Goal: Information Seeking & Learning: Learn about a topic

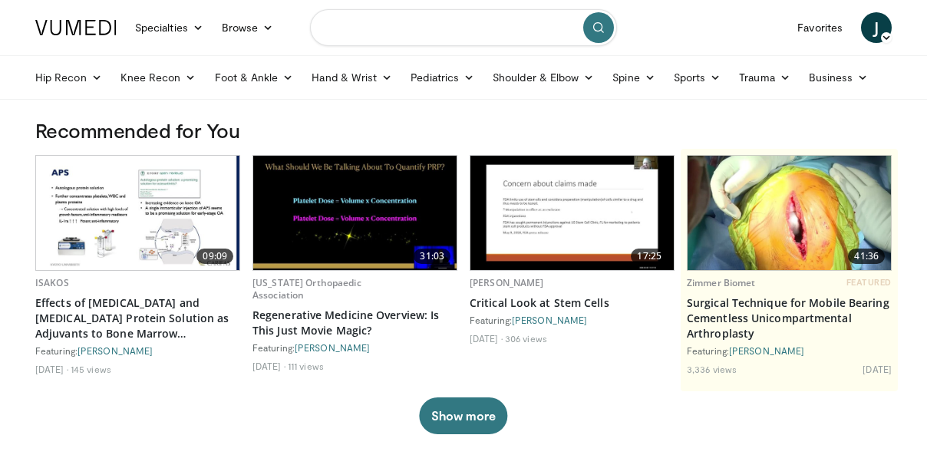
click at [364, 28] on input "Search topics, interventions" at bounding box center [463, 27] width 307 height 37
type input "**********"
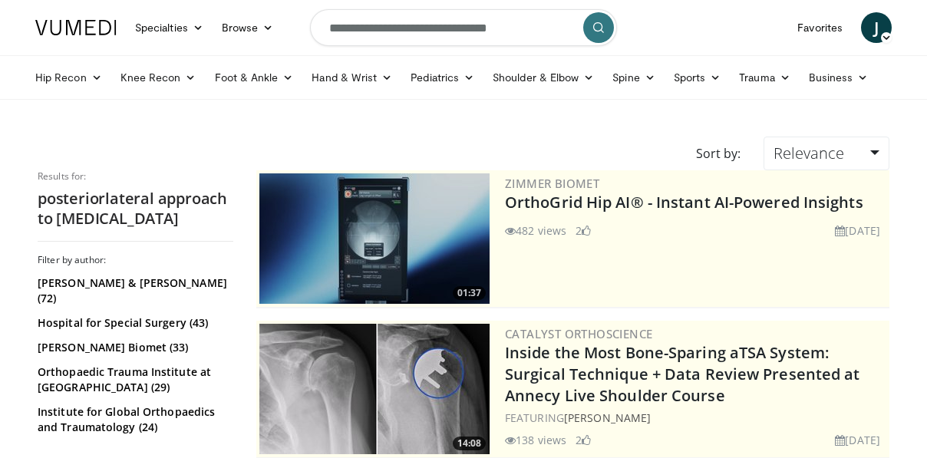
click at [522, 25] on input "**********" at bounding box center [463, 27] width 307 height 37
type input "**********"
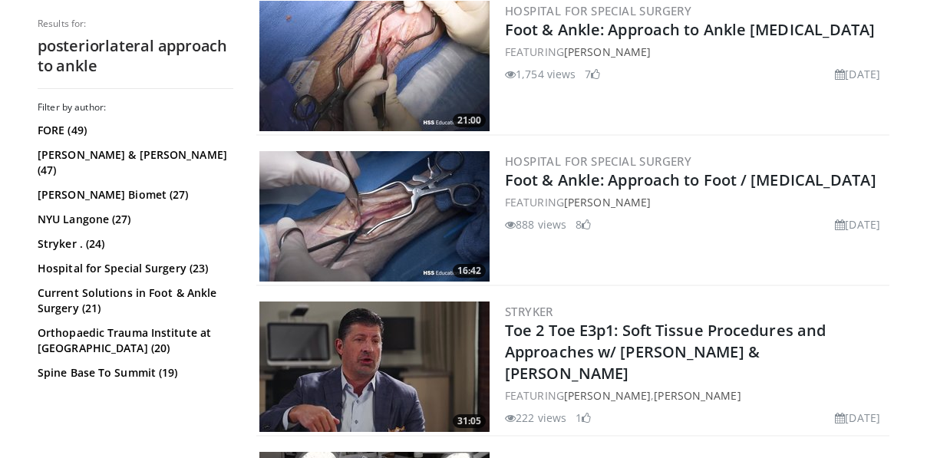
scroll to position [855, 0]
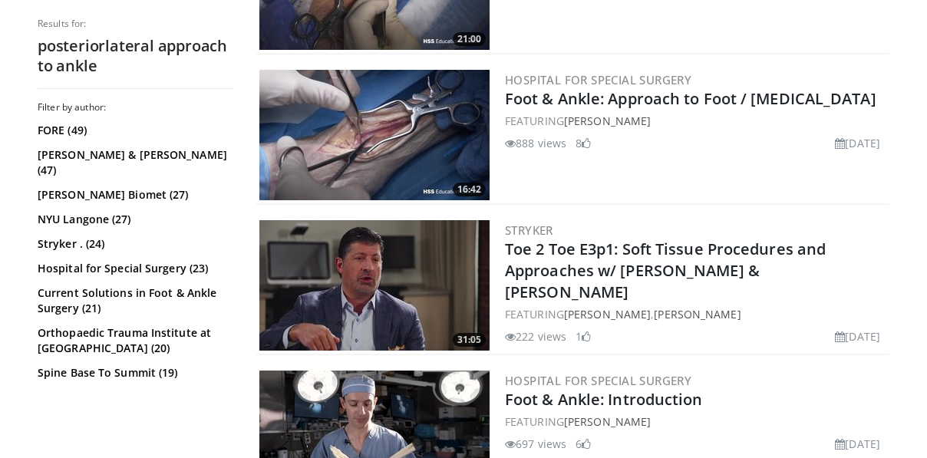
click at [381, 160] on img at bounding box center [374, 135] width 230 height 130
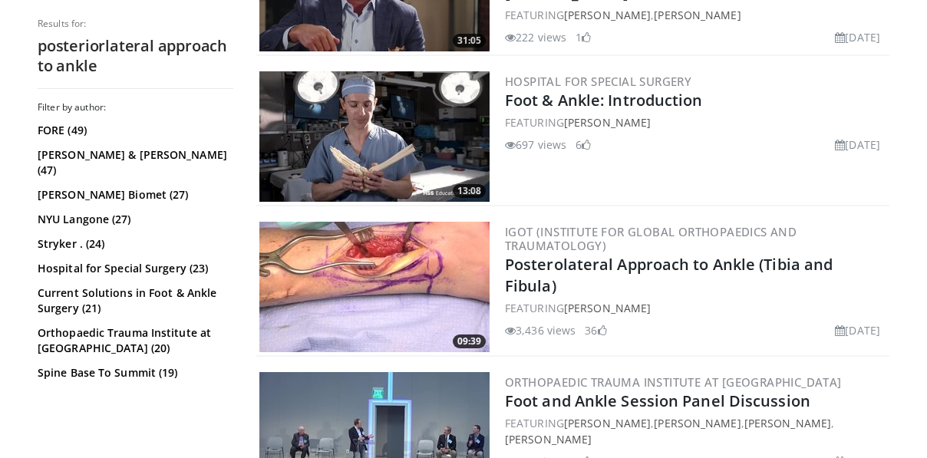
scroll to position [1178, 0]
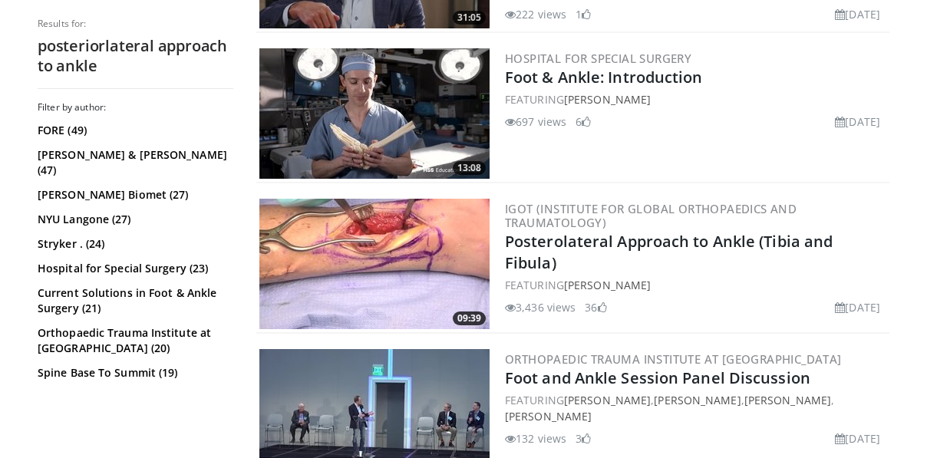
click at [379, 282] on img at bounding box center [374, 264] width 230 height 130
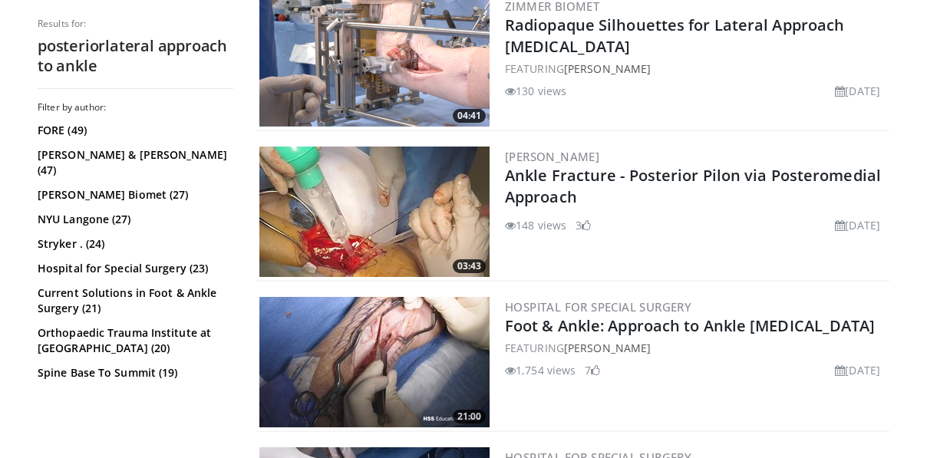
scroll to position [0, 0]
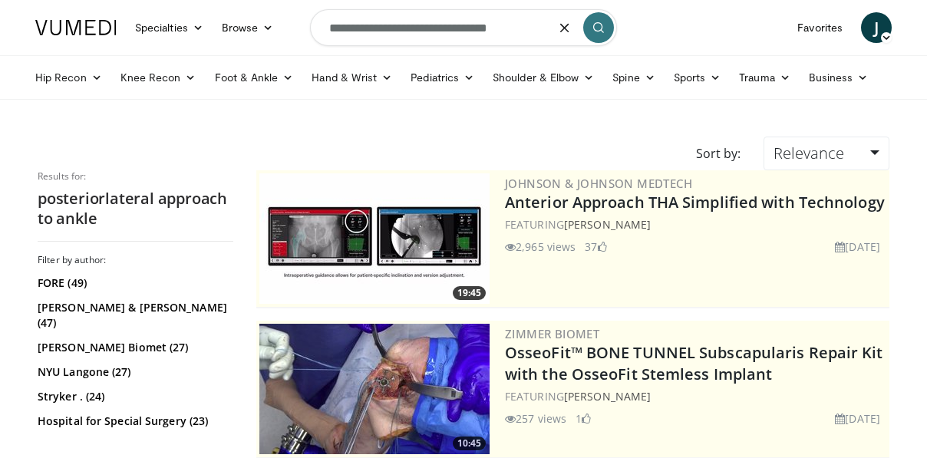
click at [381, 35] on input "**********" at bounding box center [463, 27] width 307 height 37
type input "**********"
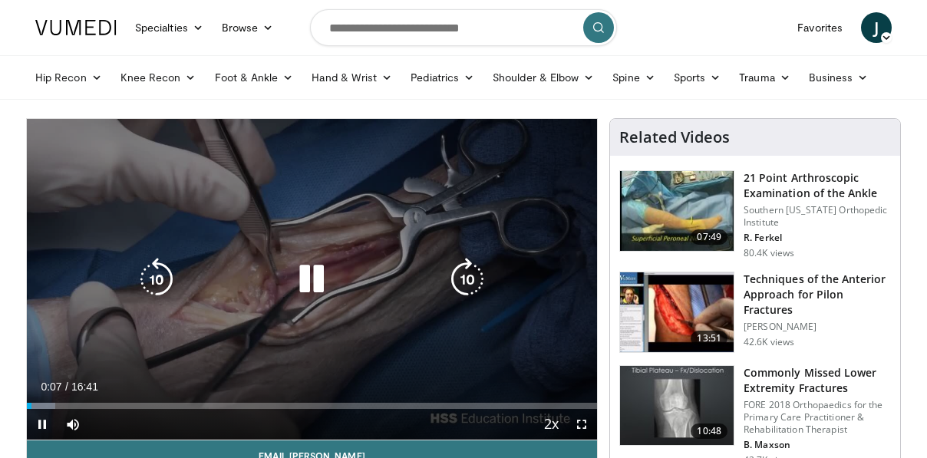
scroll to position [37, 0]
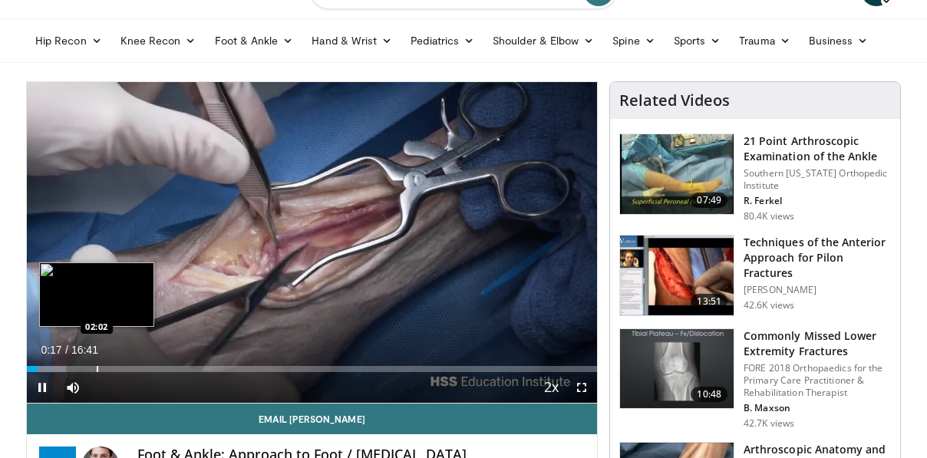
click at [97, 366] on div "Progress Bar" at bounding box center [98, 369] width 2 height 6
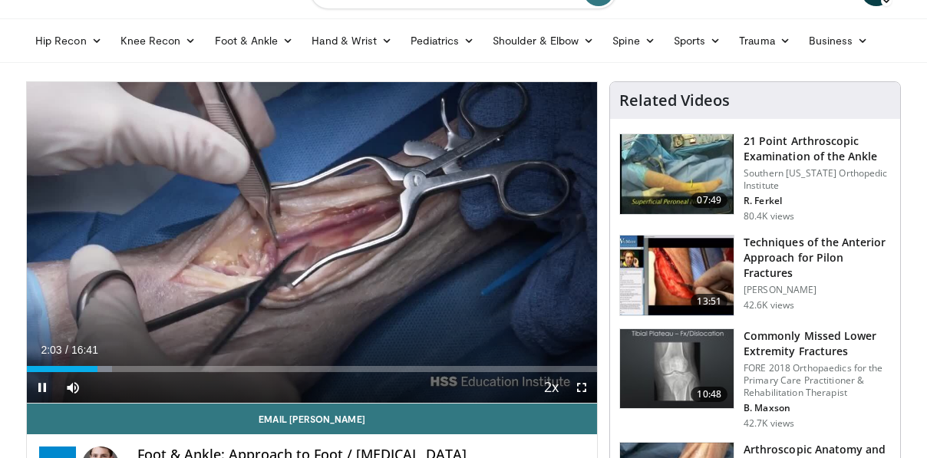
click at [143, 356] on div "Current Time 2:03 / Duration 16:41" at bounding box center [312, 350] width 570 height 14
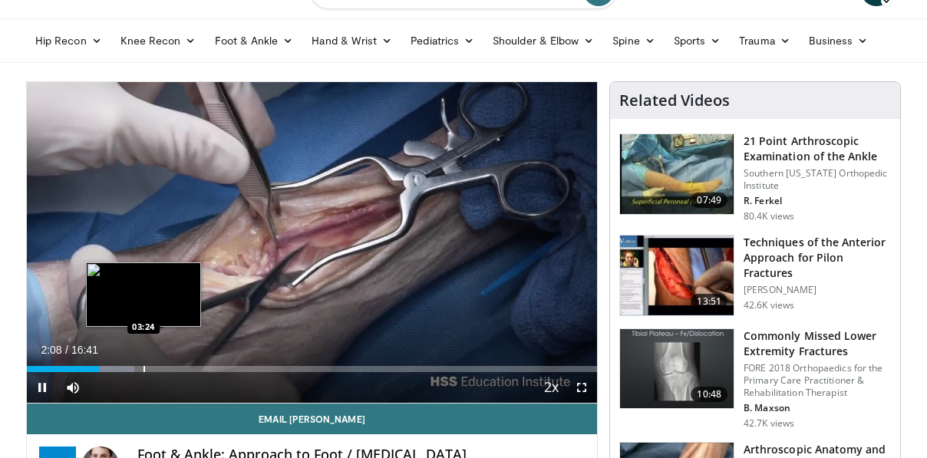
click at [143, 365] on div "Loaded : 18.81% 02:08 03:24" at bounding box center [312, 365] width 570 height 15
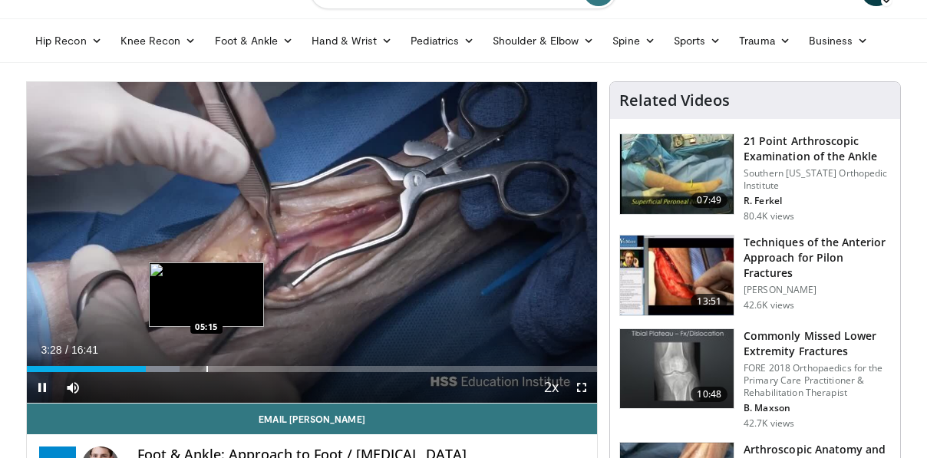
click at [206, 371] on div "Progress Bar" at bounding box center [207, 369] width 2 height 6
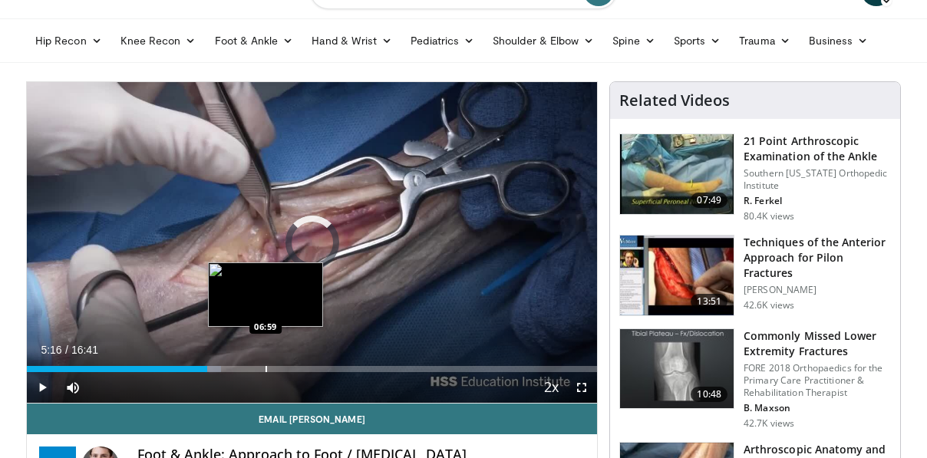
click at [265, 364] on div "Loaded : 33.99% 05:16 06:59" at bounding box center [312, 365] width 570 height 15
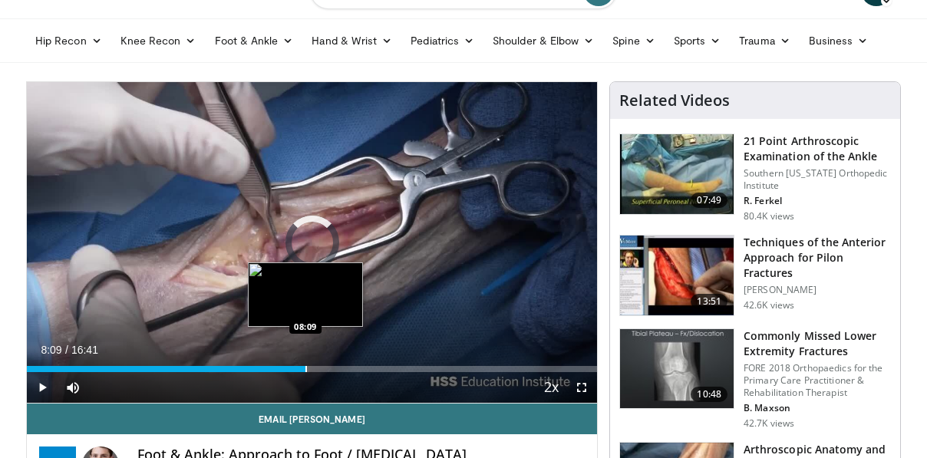
click at [305, 362] on div "Loaded : 42.98% 08:09 08:09" at bounding box center [312, 365] width 570 height 15
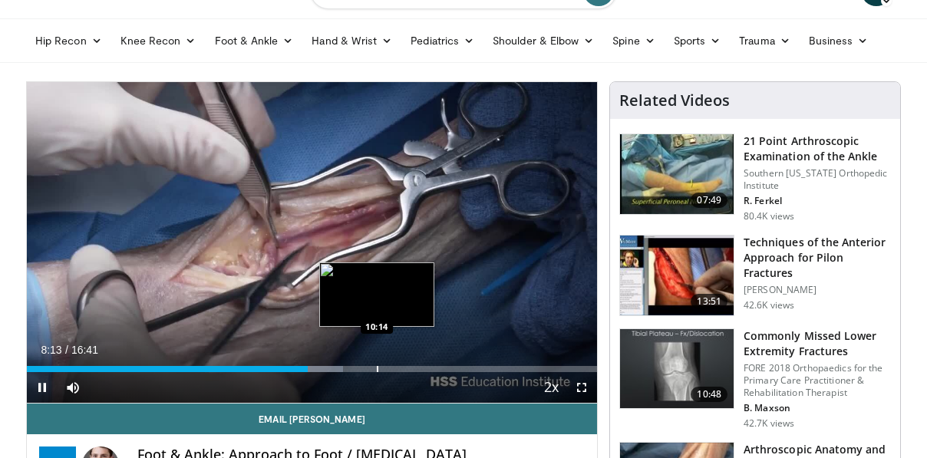
click at [377, 367] on div "Progress Bar" at bounding box center [378, 369] width 2 height 6
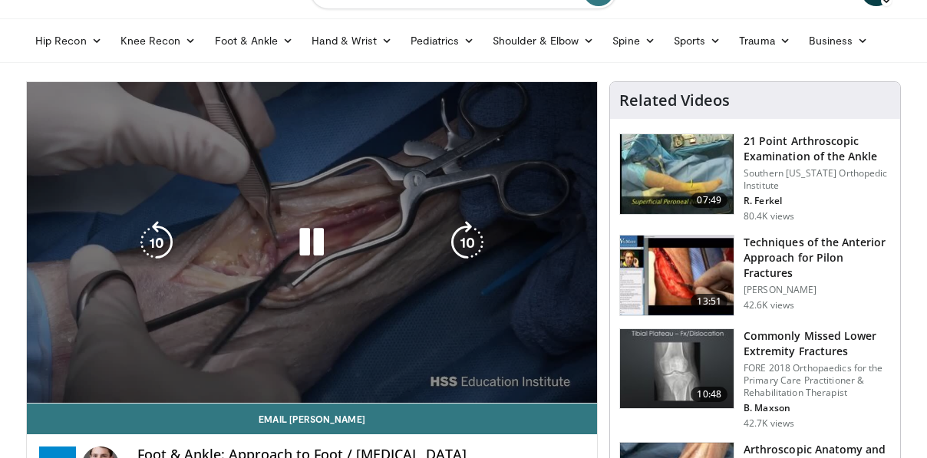
click at [438, 362] on video-js "**********" at bounding box center [312, 242] width 570 height 321
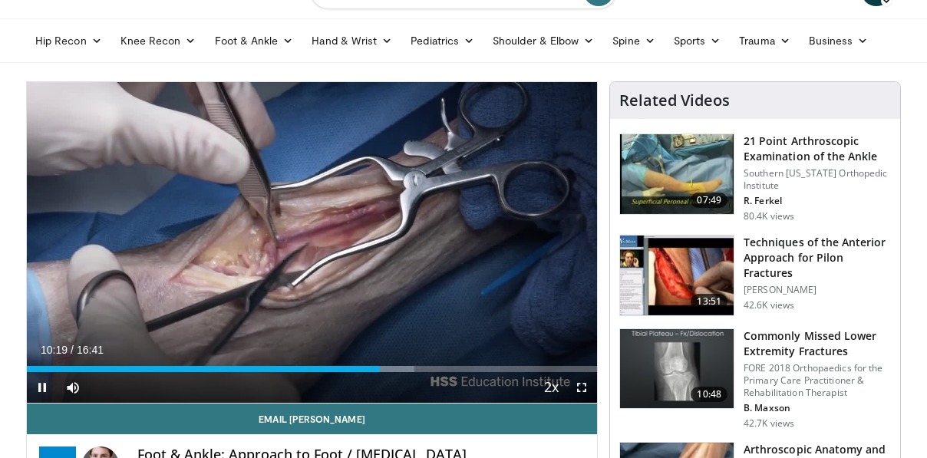
click at [433, 372] on div "Current Time 10:19 / Duration 16:41 Pause Skip Backward Skip Forward Mute Loade…" at bounding box center [312, 387] width 570 height 31
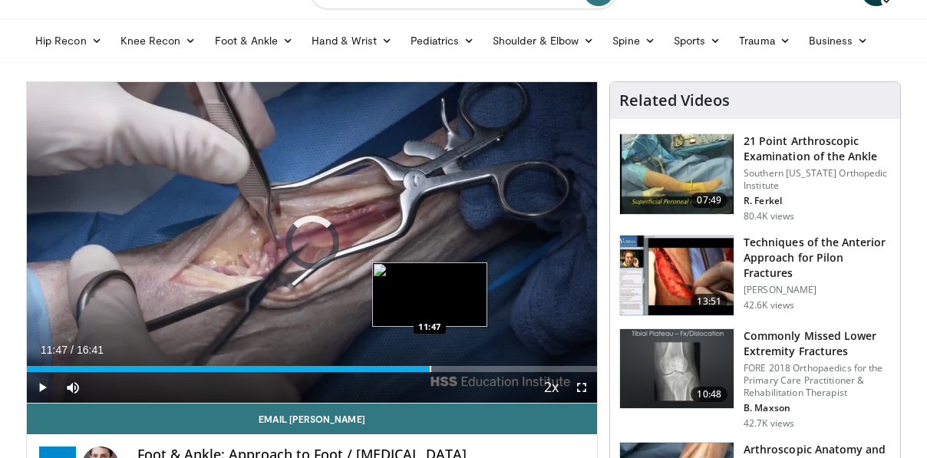
click at [430, 367] on div "Progress Bar" at bounding box center [431, 369] width 2 height 6
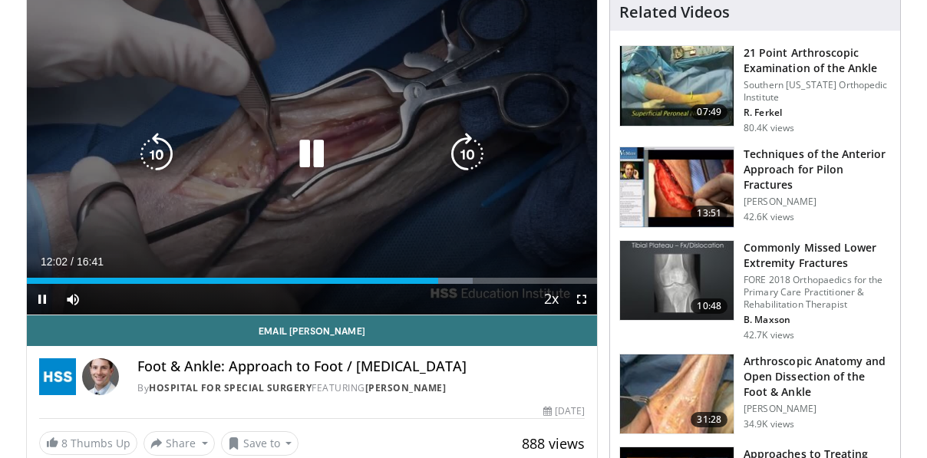
scroll to position [120, 0]
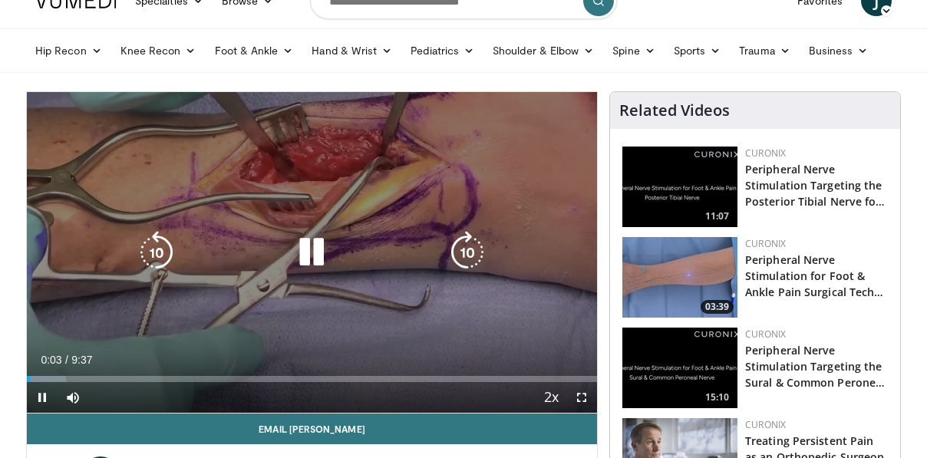
scroll to position [50, 0]
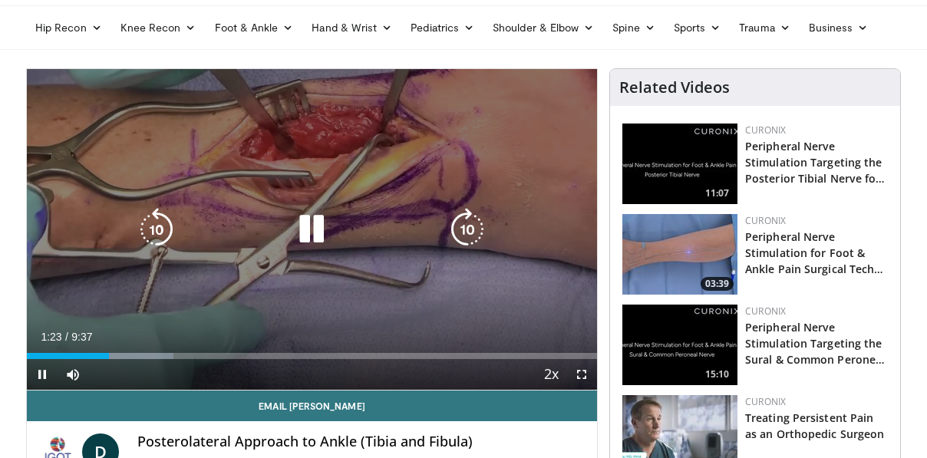
click at [283, 274] on div "10 seconds Tap to unmute" at bounding box center [312, 229] width 570 height 321
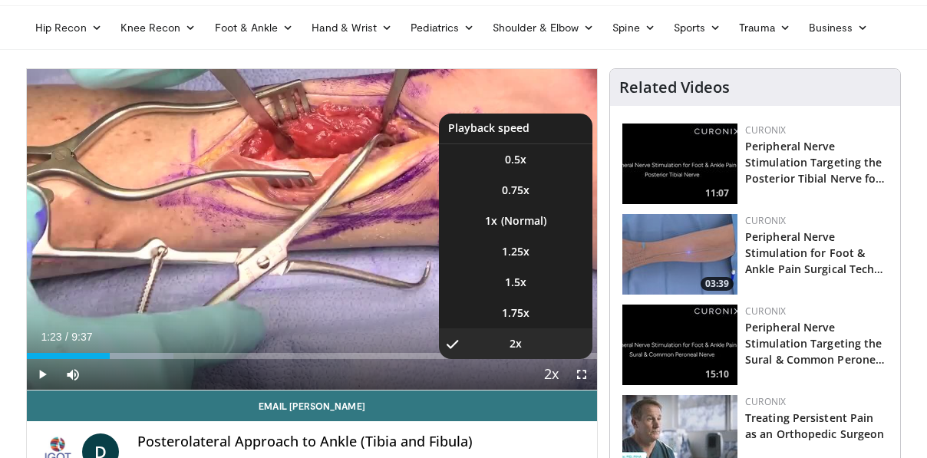
click at [552, 371] on span "Video Player" at bounding box center [550, 375] width 21 height 31
click at [523, 225] on li "1x" at bounding box center [515, 221] width 153 height 31
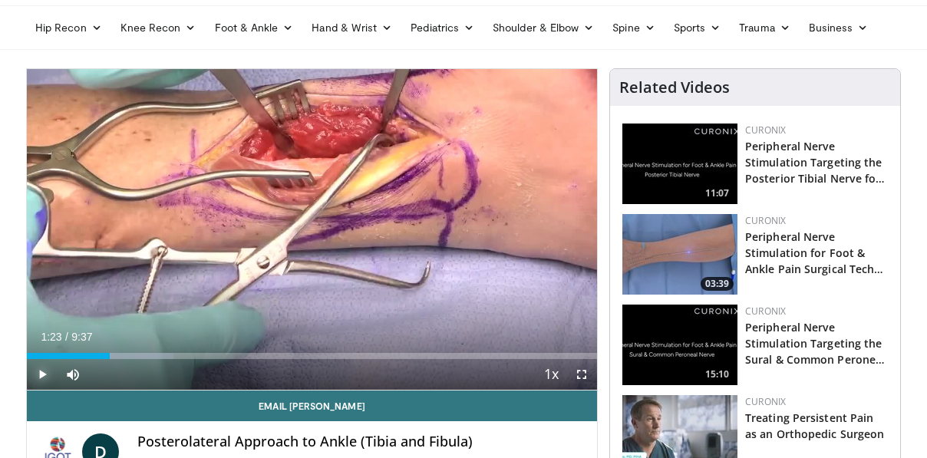
click at [48, 372] on span "Video Player" at bounding box center [42, 374] width 31 height 31
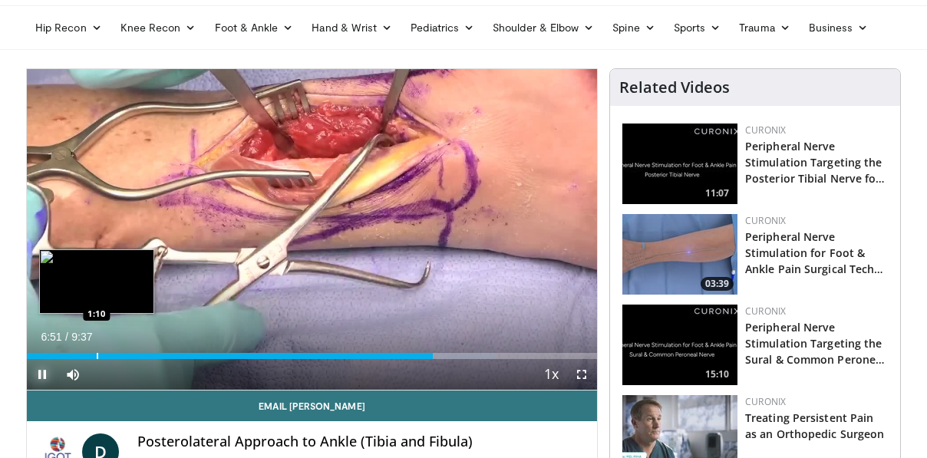
click at [97, 353] on div "Progress Bar" at bounding box center [98, 356] width 2 height 6
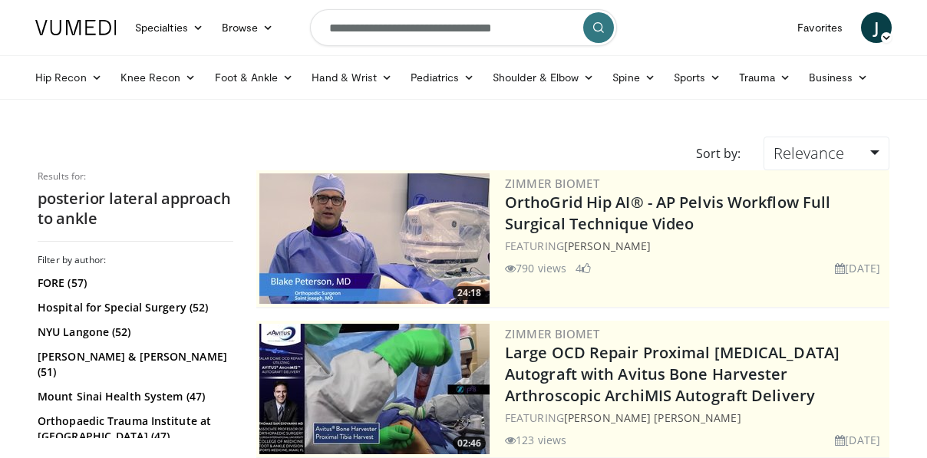
click at [392, 214] on img at bounding box center [374, 238] width 230 height 130
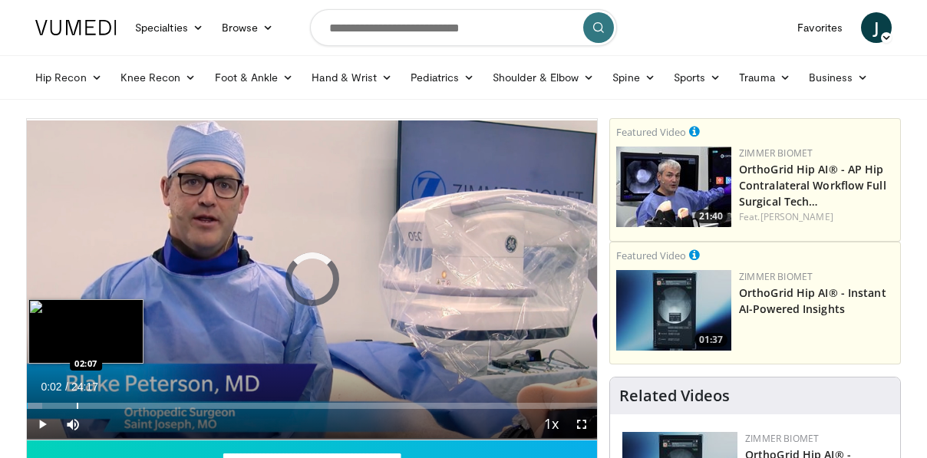
click at [77, 404] on div "Progress Bar" at bounding box center [78, 406] width 2 height 6
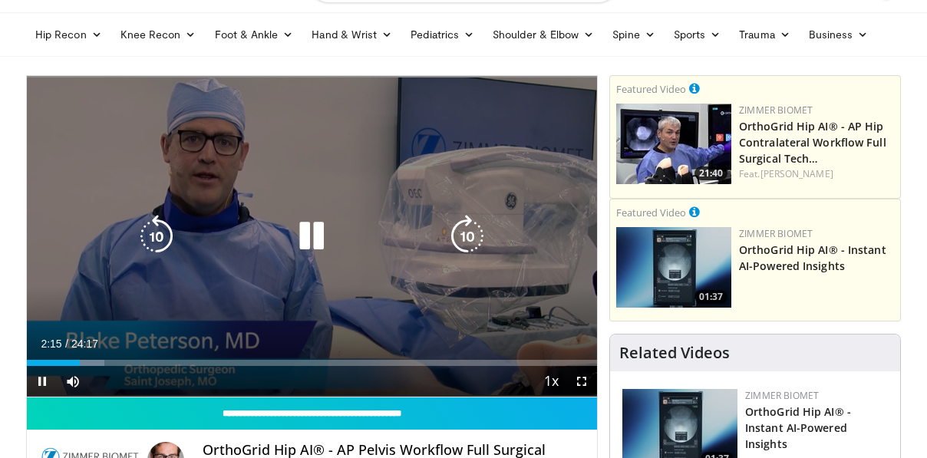
scroll to position [44, 0]
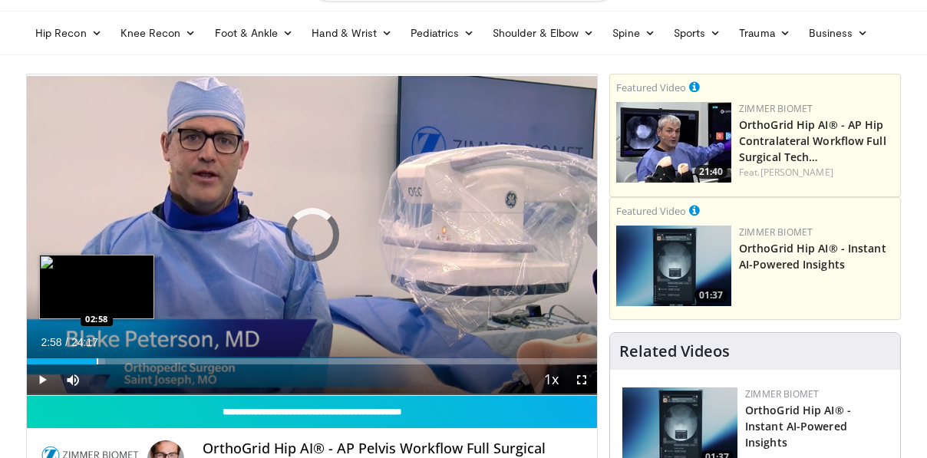
click at [97, 363] on div "Progress Bar" at bounding box center [98, 361] width 2 height 6
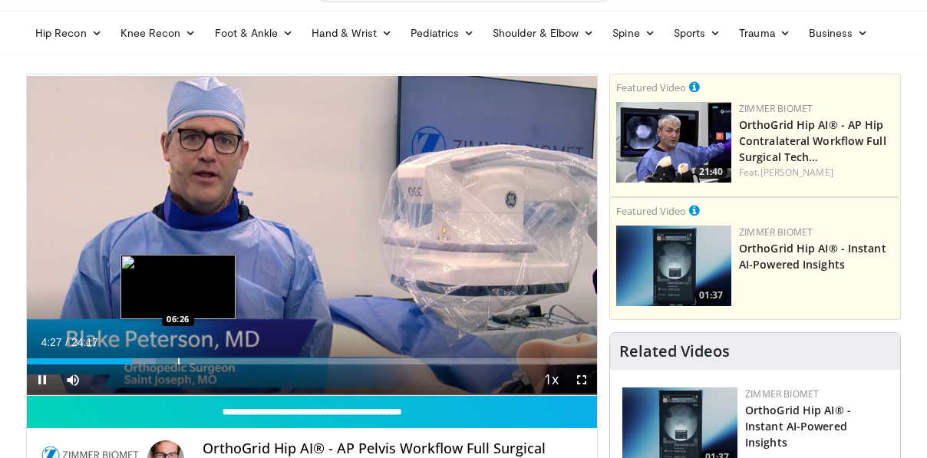
click at [178, 364] on div "Progress Bar" at bounding box center [179, 361] width 2 height 6
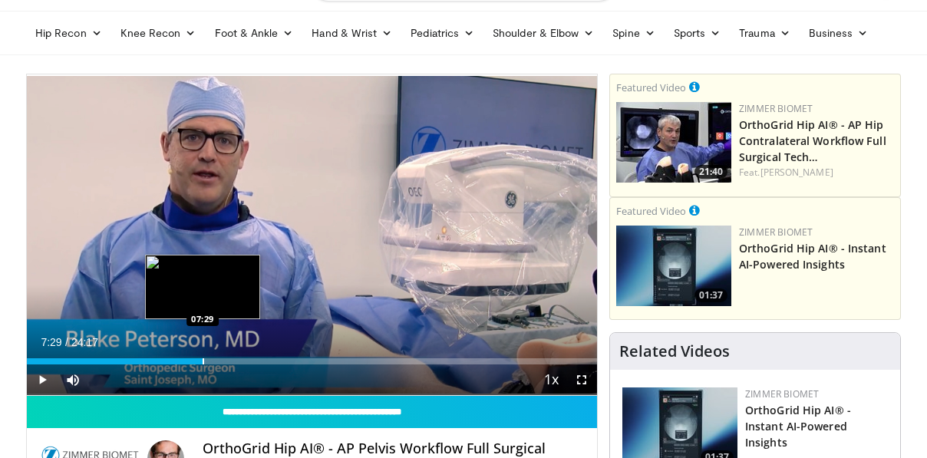
click at [203, 364] on div "Progress Bar" at bounding box center [204, 361] width 2 height 6
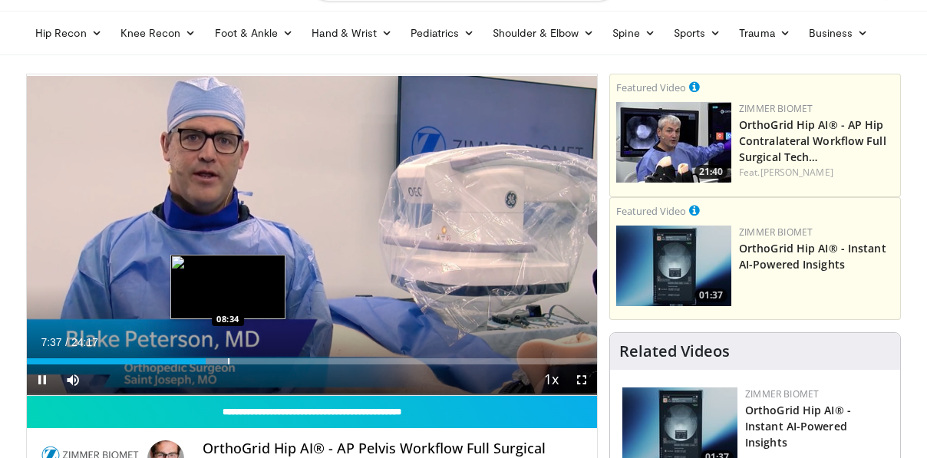
click at [228, 357] on div "Loaded : 35.70% 07:37 08:34" at bounding box center [312, 357] width 570 height 15
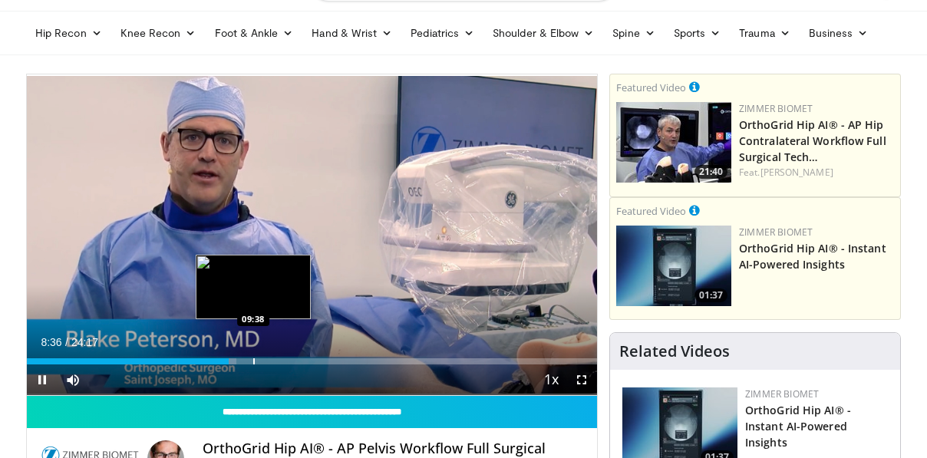
click at [253, 359] on div "Progress Bar" at bounding box center [254, 361] width 2 height 6
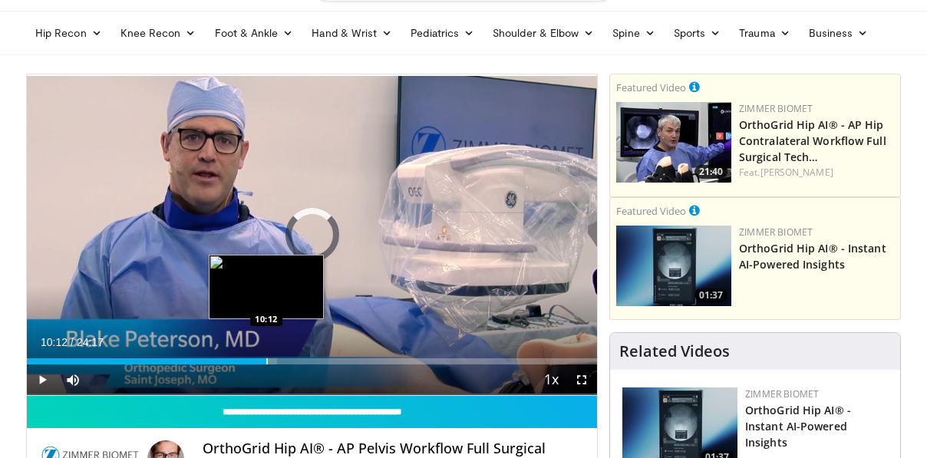
click at [266, 361] on div "Progress Bar" at bounding box center [267, 361] width 2 height 6
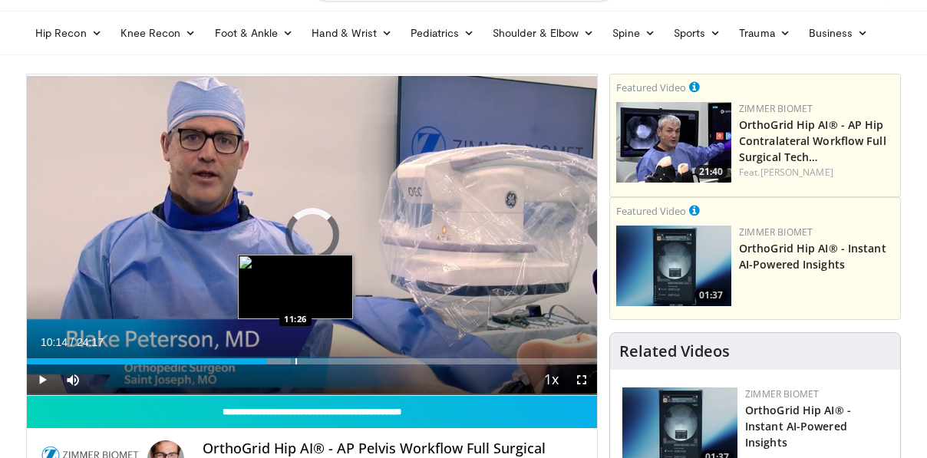
click at [295, 362] on div "Progress Bar" at bounding box center [296, 361] width 2 height 6
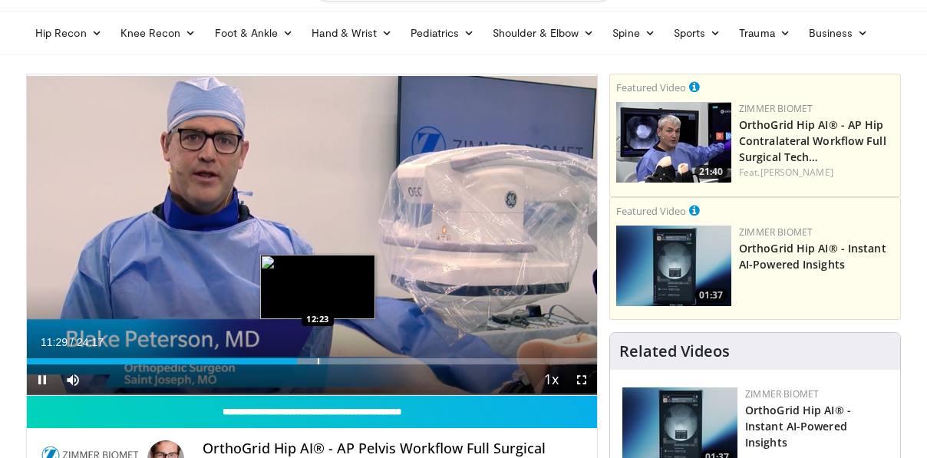
click at [318, 359] on div "Progress Bar" at bounding box center [319, 361] width 2 height 6
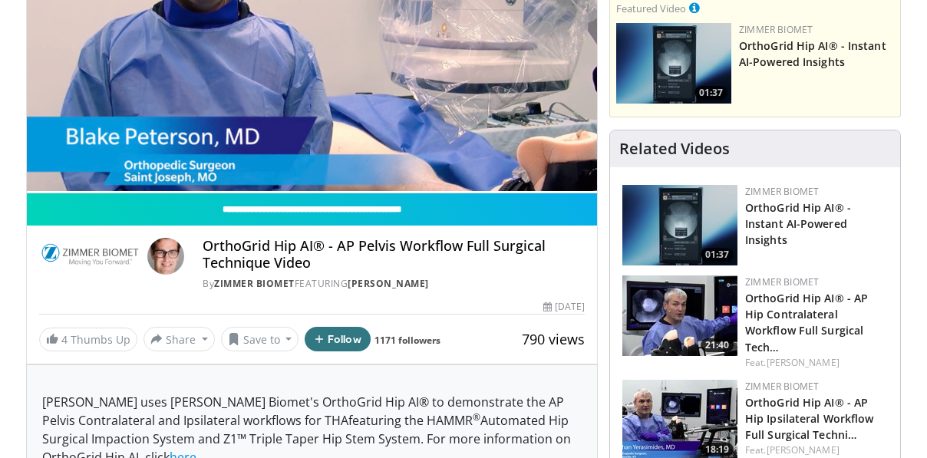
scroll to position [472, 0]
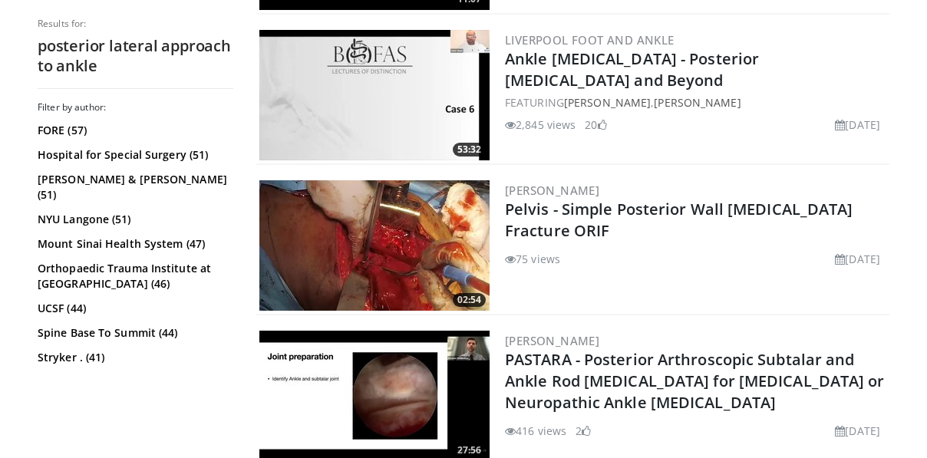
scroll to position [1197, 0]
